Goal: Ask a question

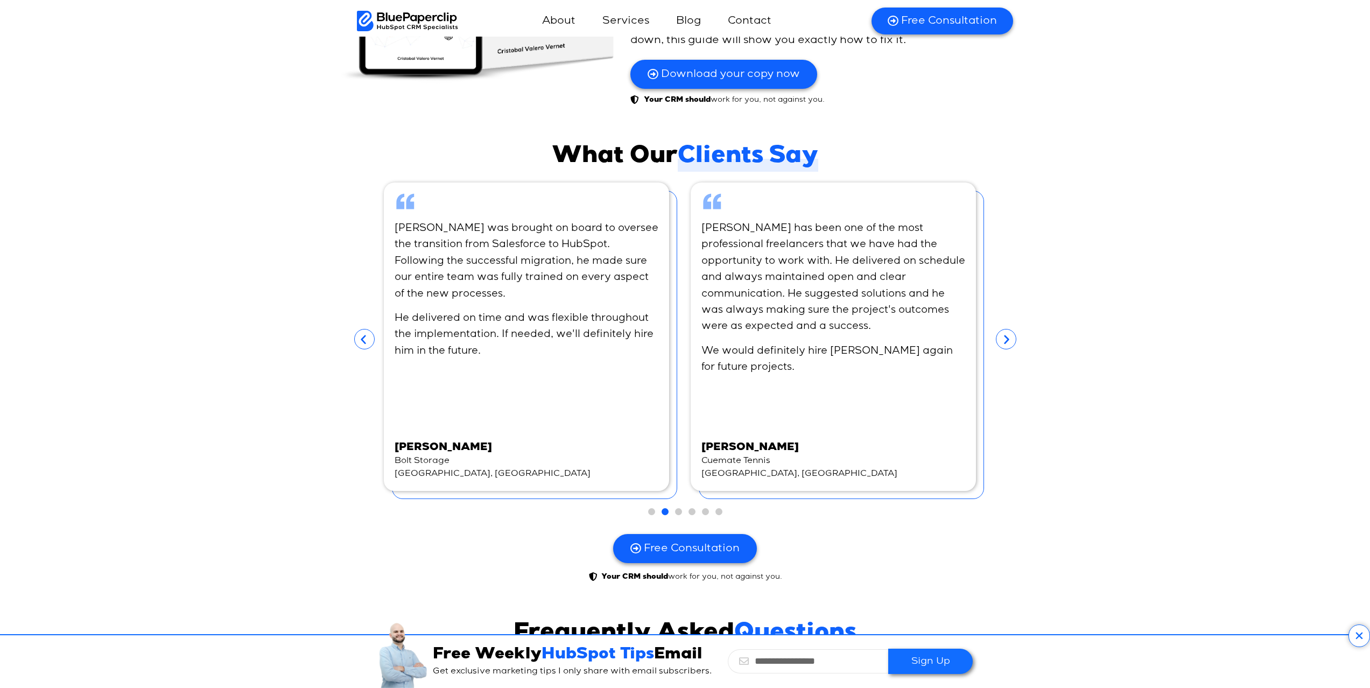
scroll to position [6424, 0]
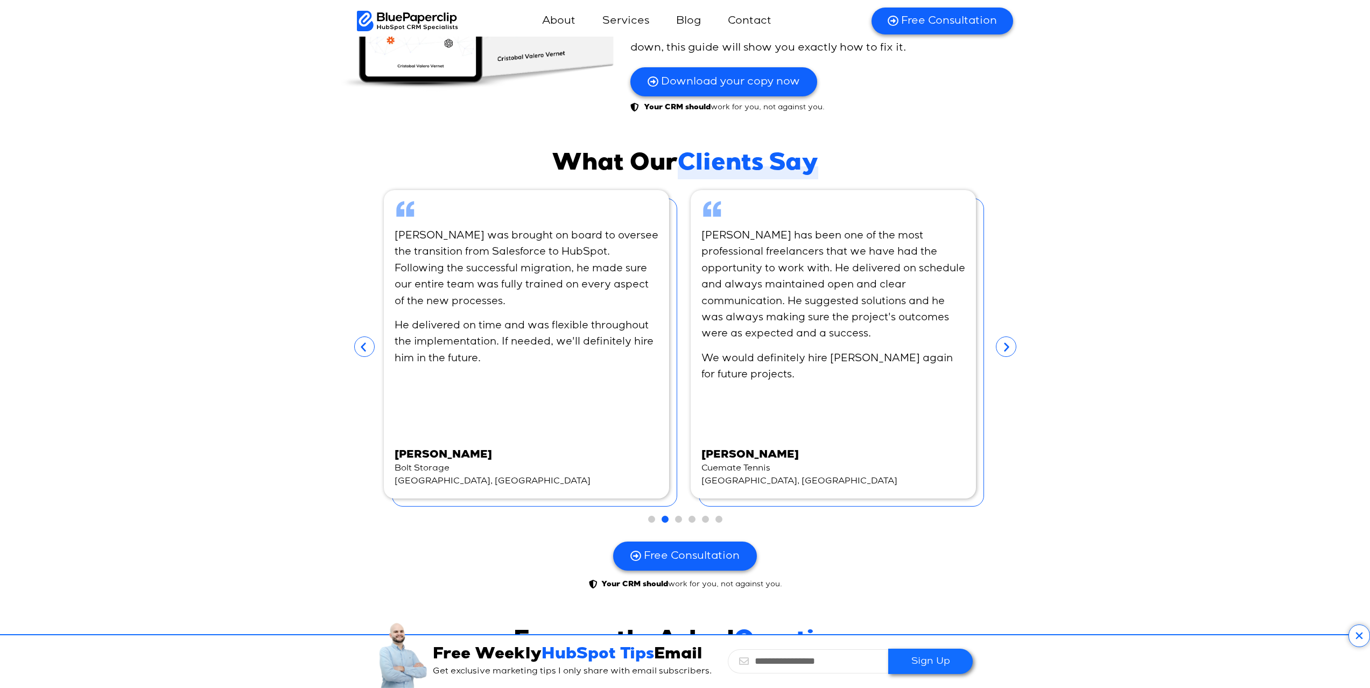
click at [999, 336] on icon "Next slide" at bounding box center [1006, 346] width 20 height 20
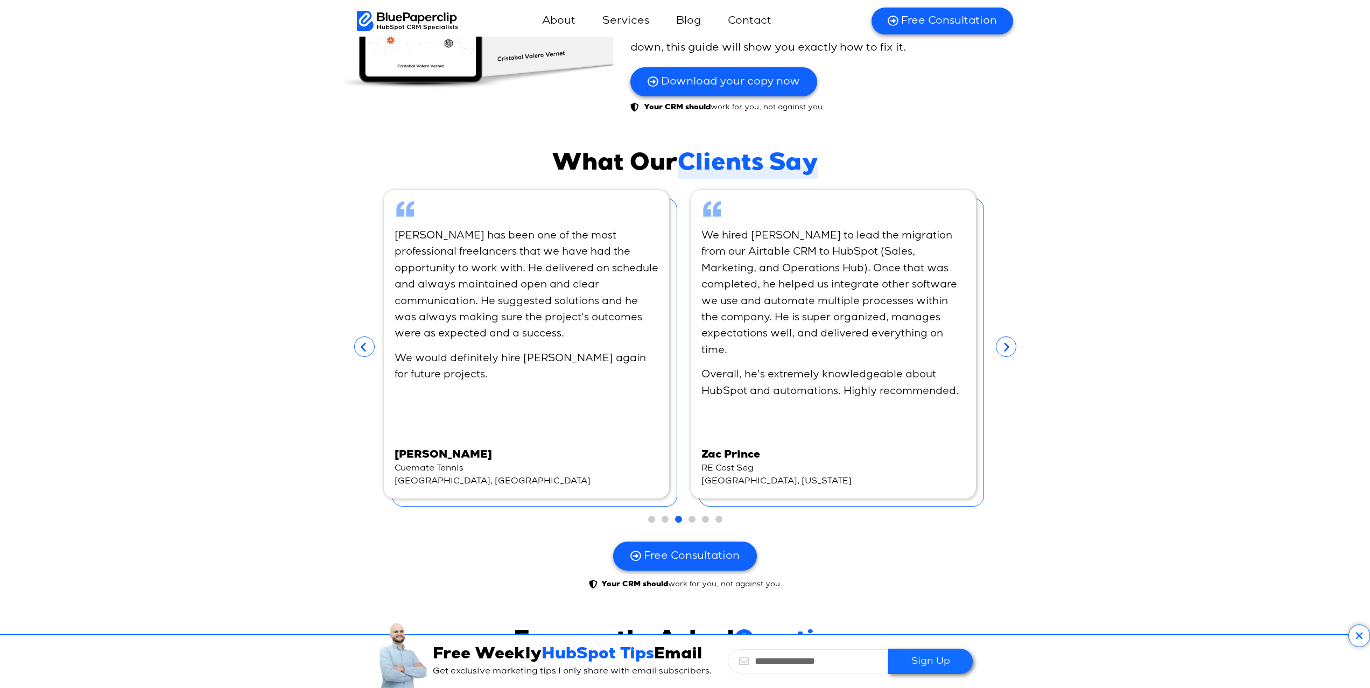
click at [999, 336] on icon "Next slide" at bounding box center [1006, 346] width 20 height 20
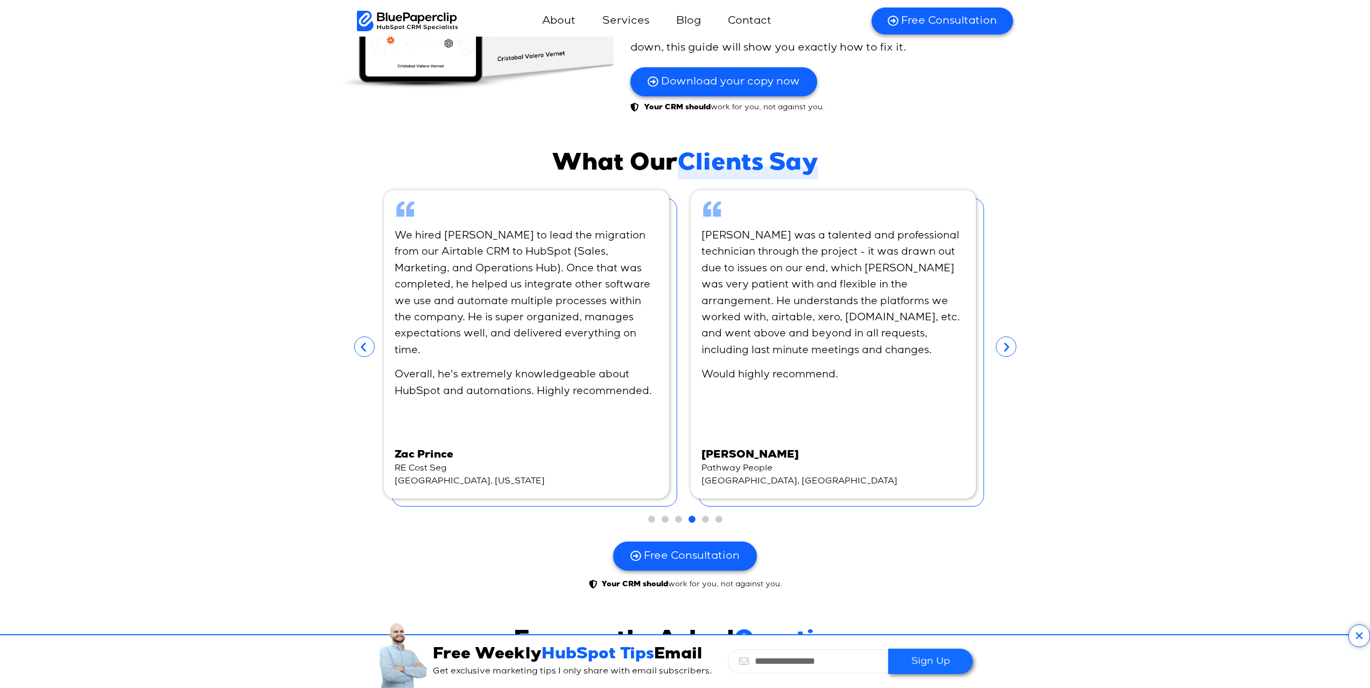
click at [999, 336] on icon "Next slide" at bounding box center [1006, 346] width 20 height 20
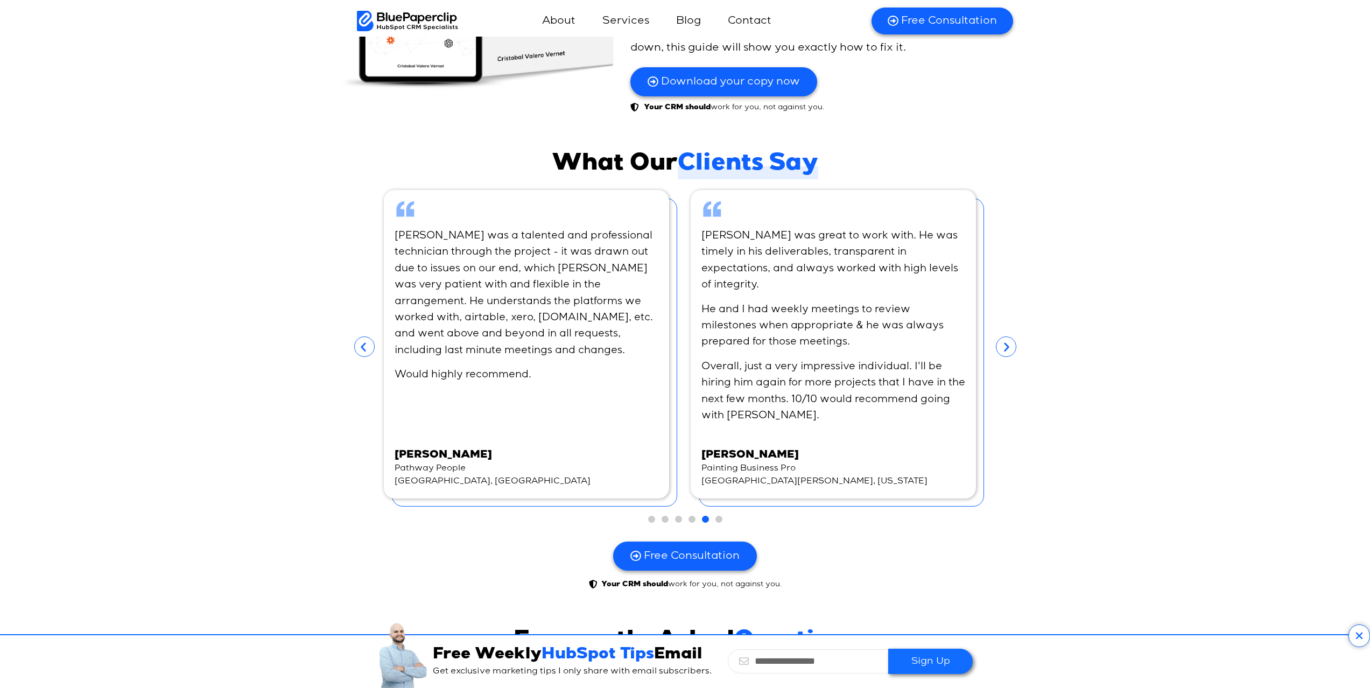
click at [999, 336] on icon "Next slide" at bounding box center [1006, 346] width 20 height 20
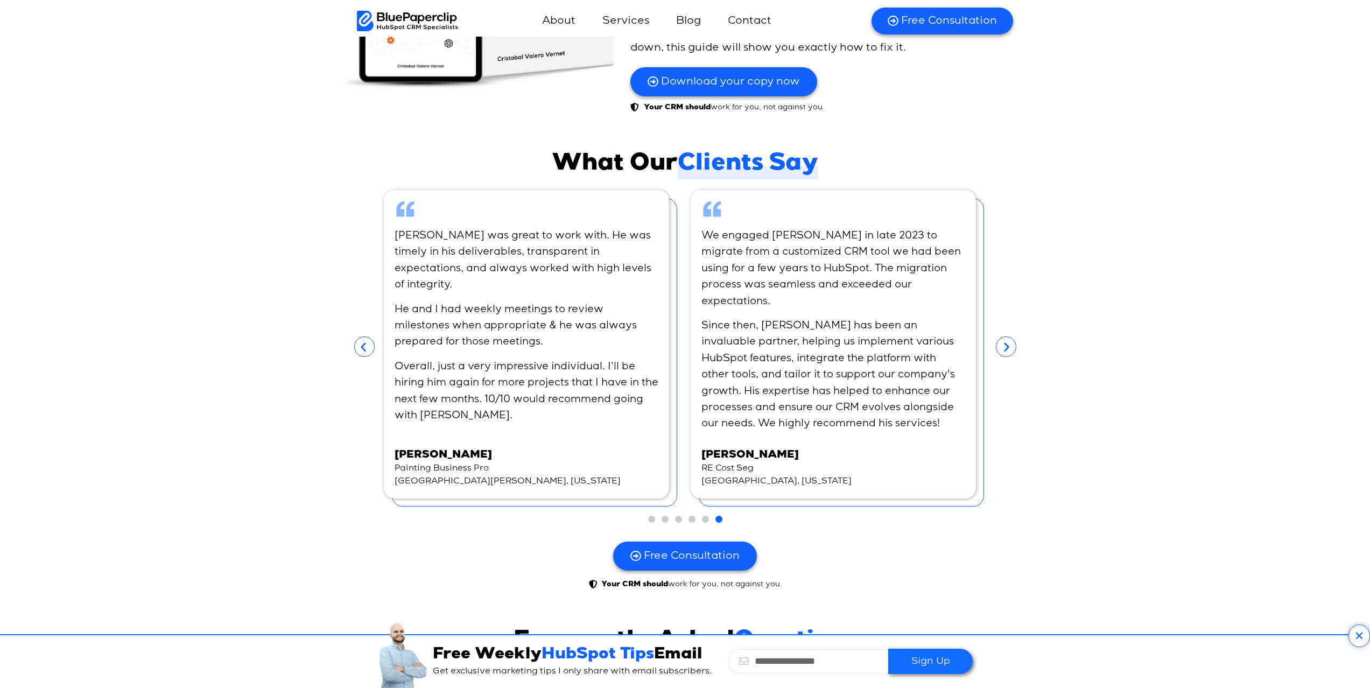
click at [999, 336] on icon "Next slide" at bounding box center [1006, 346] width 20 height 20
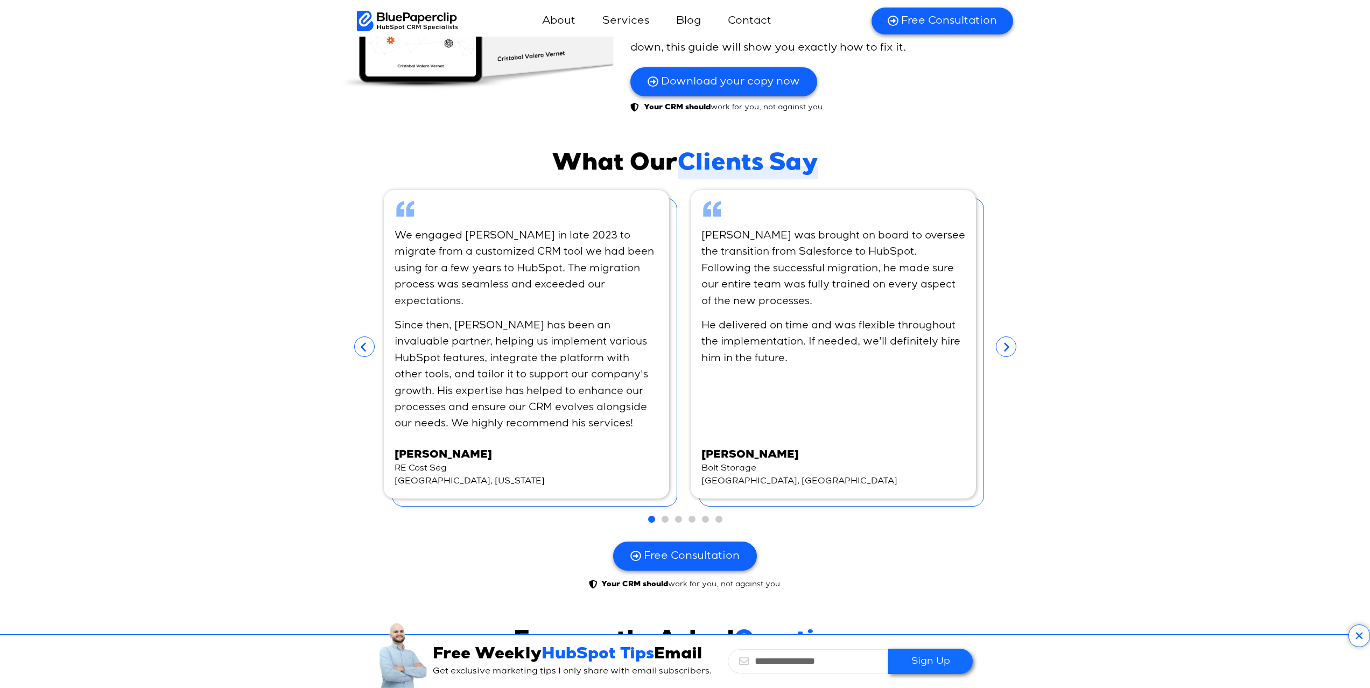
click at [999, 336] on icon "Next slide" at bounding box center [1006, 346] width 20 height 20
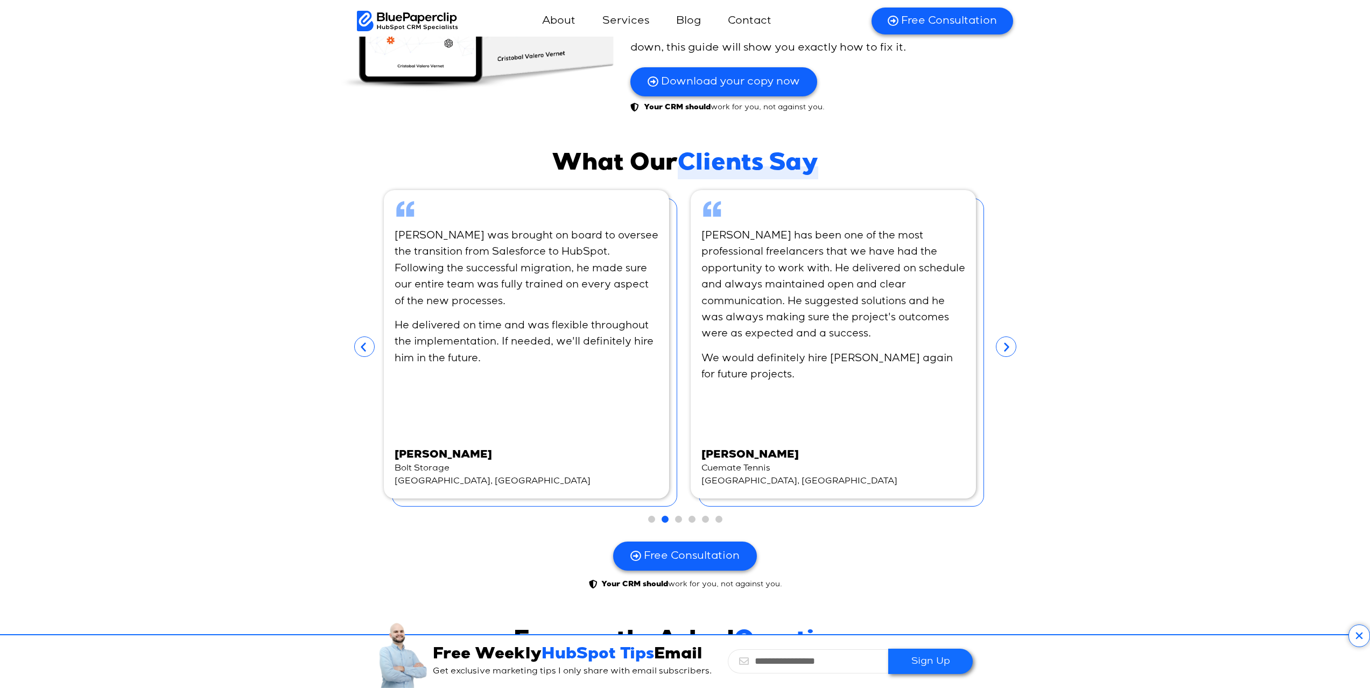
click at [1003, 336] on icon "Next slide" at bounding box center [1006, 346] width 20 height 20
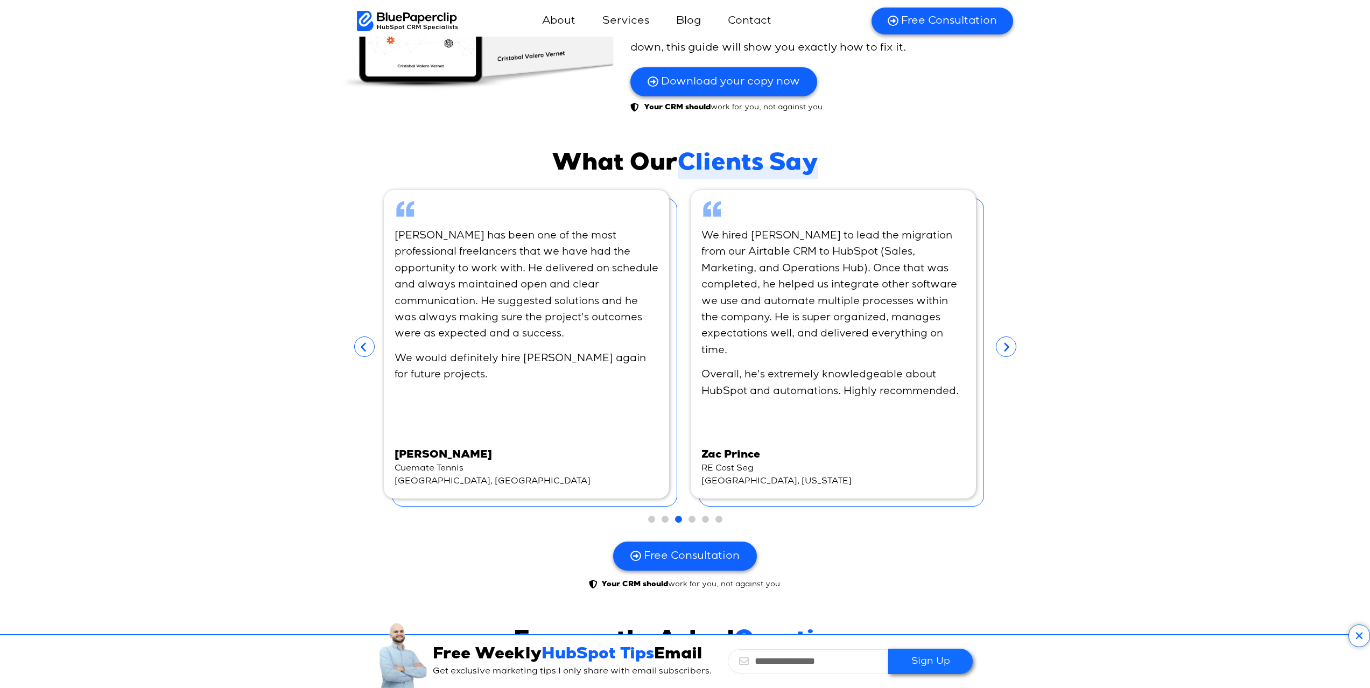
click at [1003, 336] on icon "Next slide" at bounding box center [1006, 346] width 20 height 20
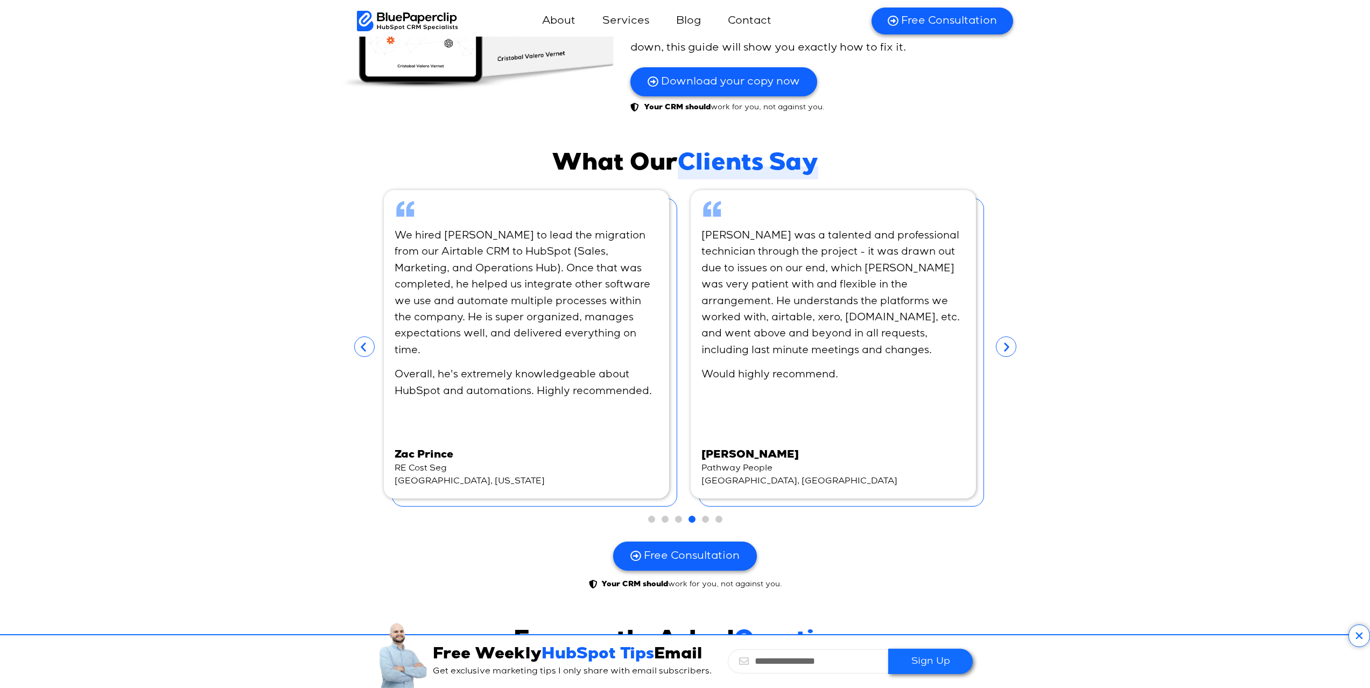
click at [1003, 336] on icon "Next slide" at bounding box center [1006, 346] width 20 height 20
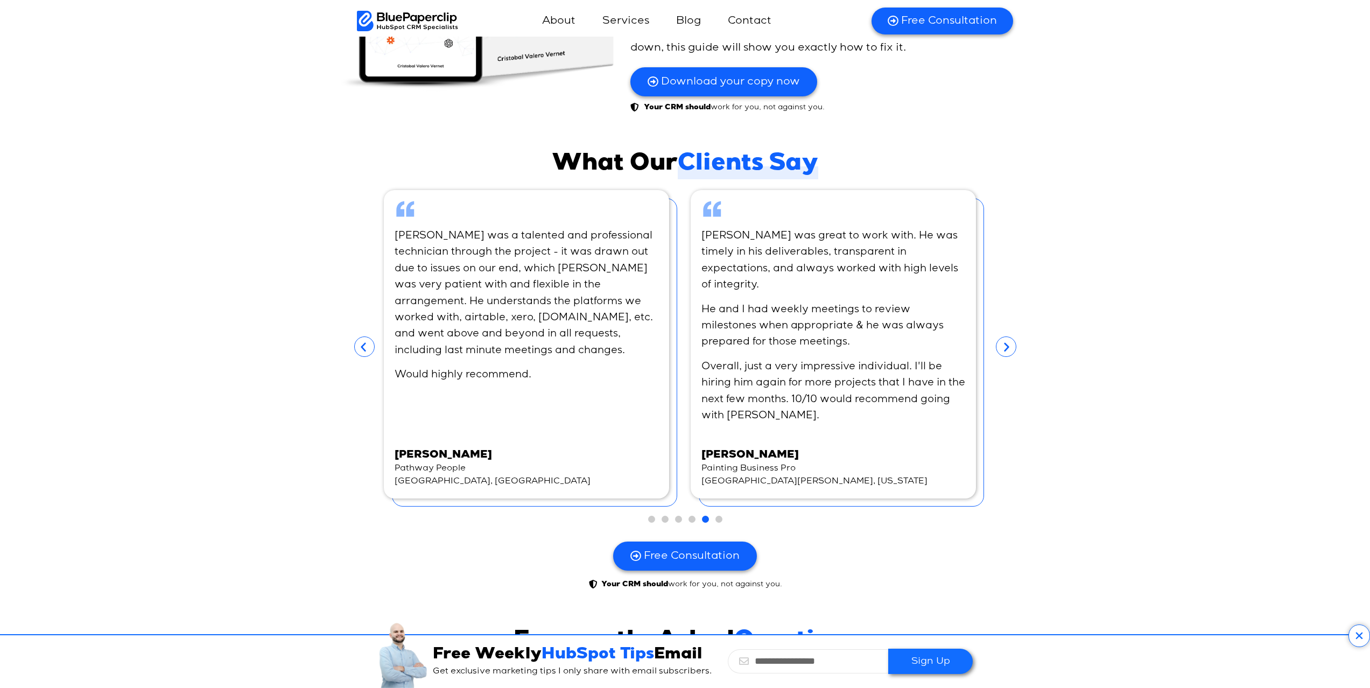
click at [1003, 336] on icon "Next slide" at bounding box center [1006, 346] width 20 height 20
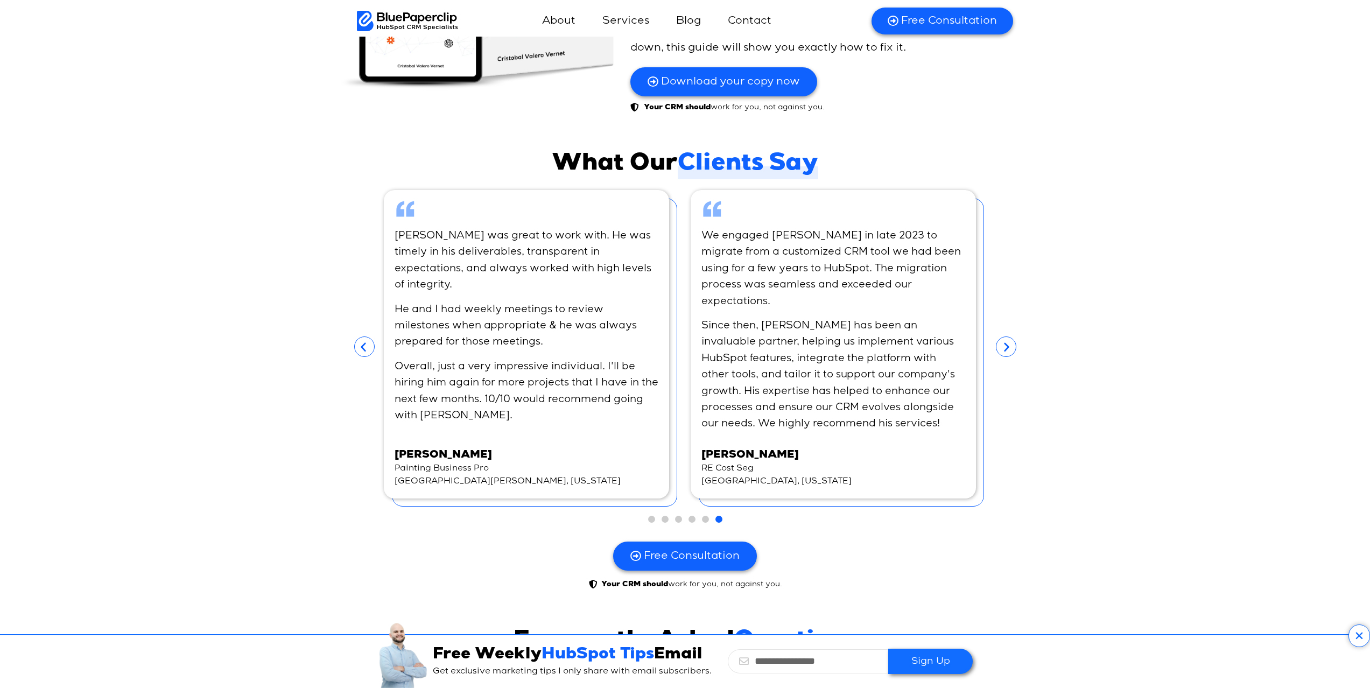
click at [1003, 336] on icon "Next slide" at bounding box center [1006, 346] width 20 height 20
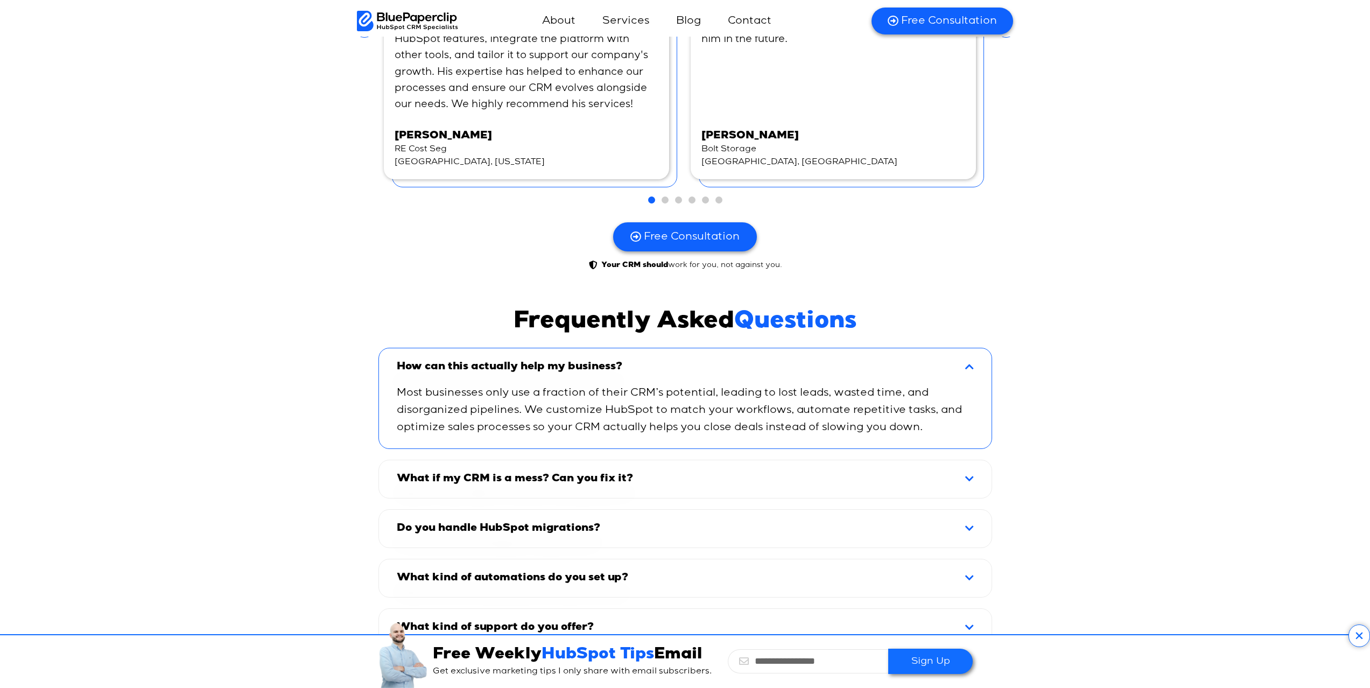
scroll to position [6877, 0]
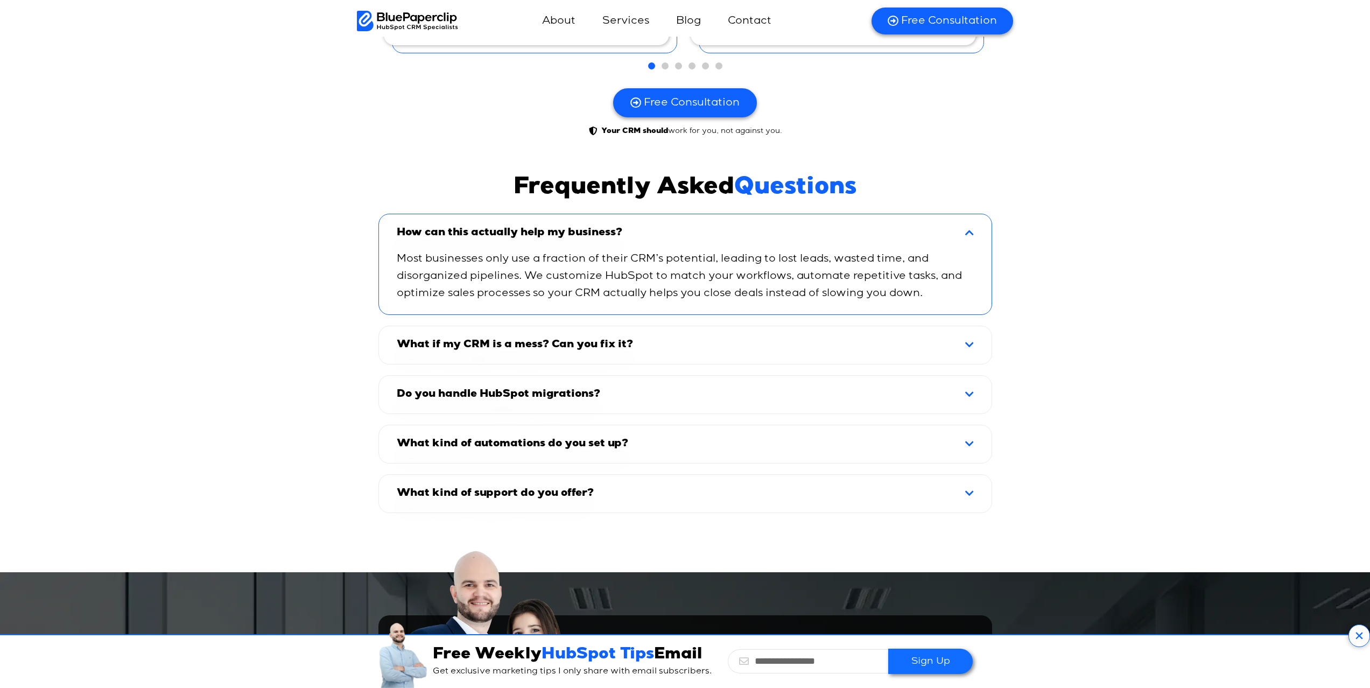
click at [950, 377] on div "Do you handle HubSpot migrations?" at bounding box center [685, 394] width 609 height 34
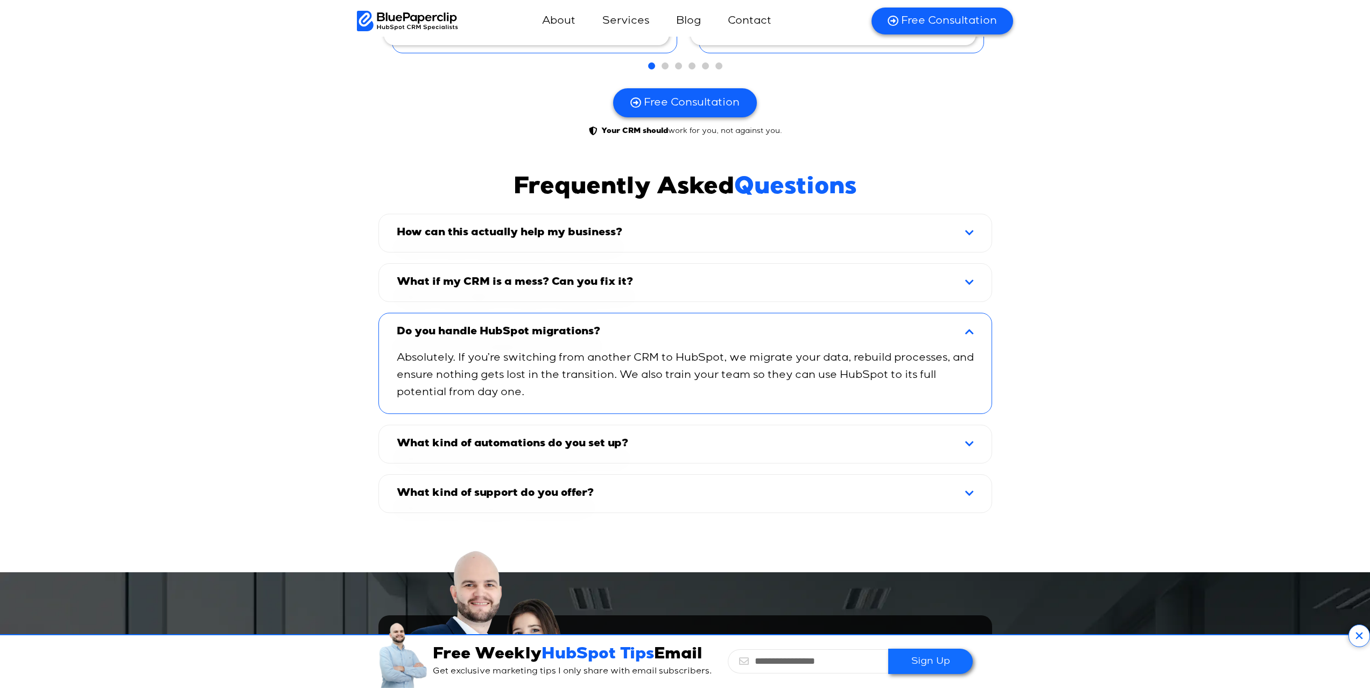
click at [951, 358] on p "Absolutely. If you’re switching from another CRM to HubSpot, we migrate your da…" at bounding box center [685, 375] width 577 height 52
click at [967, 318] on div "Do you handle HubSpot migrations?" at bounding box center [685, 332] width 609 height 34
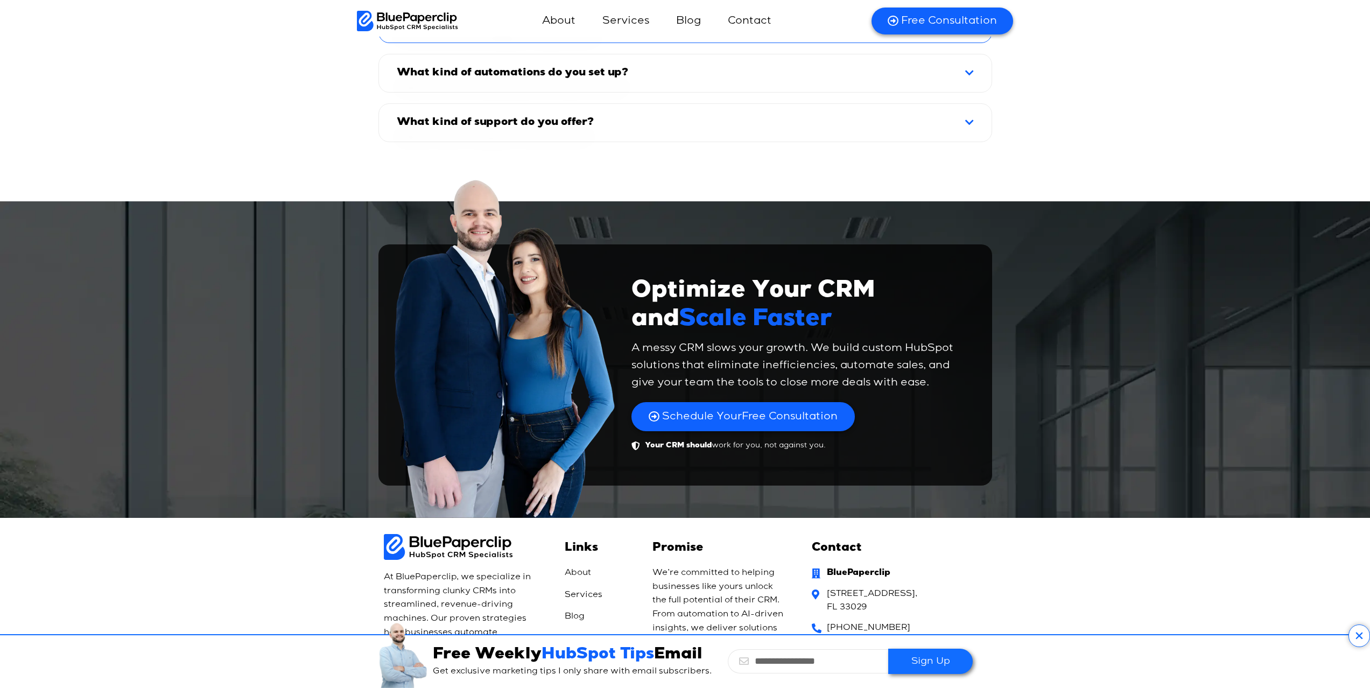
scroll to position [7218, 0]
